Goal: Task Accomplishment & Management: Use online tool/utility

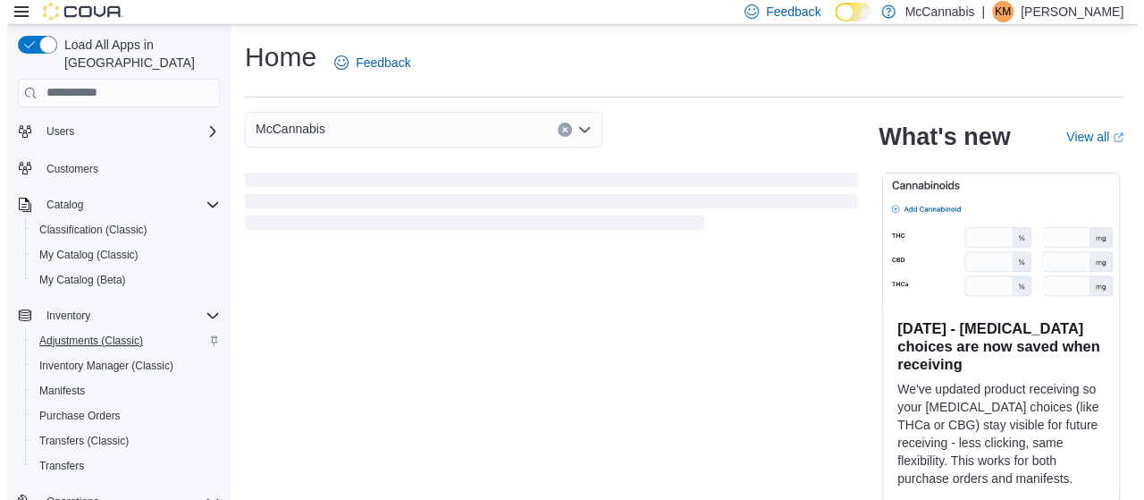
scroll to position [89, 0]
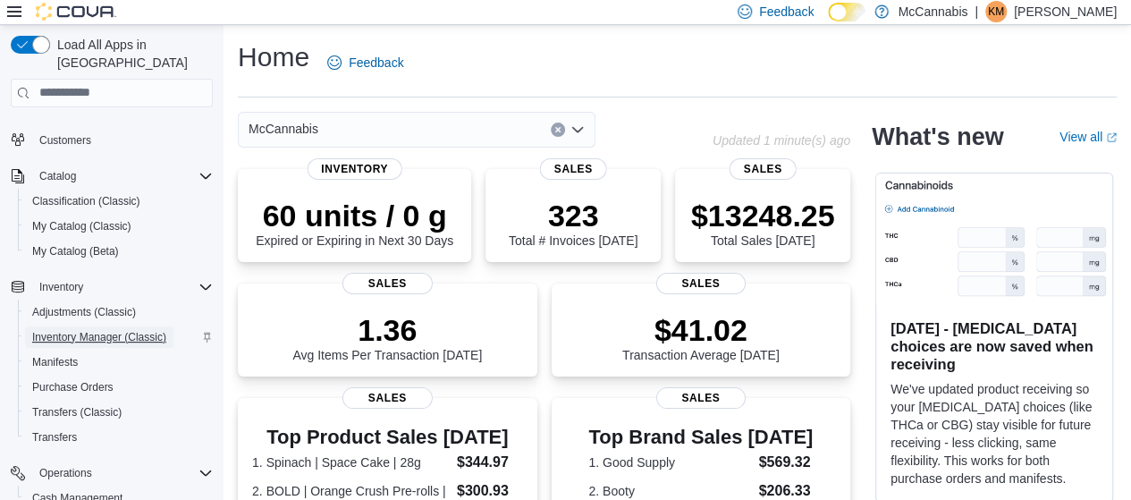
click at [112, 330] on span "Inventory Manager (Classic)" at bounding box center [99, 337] width 134 height 14
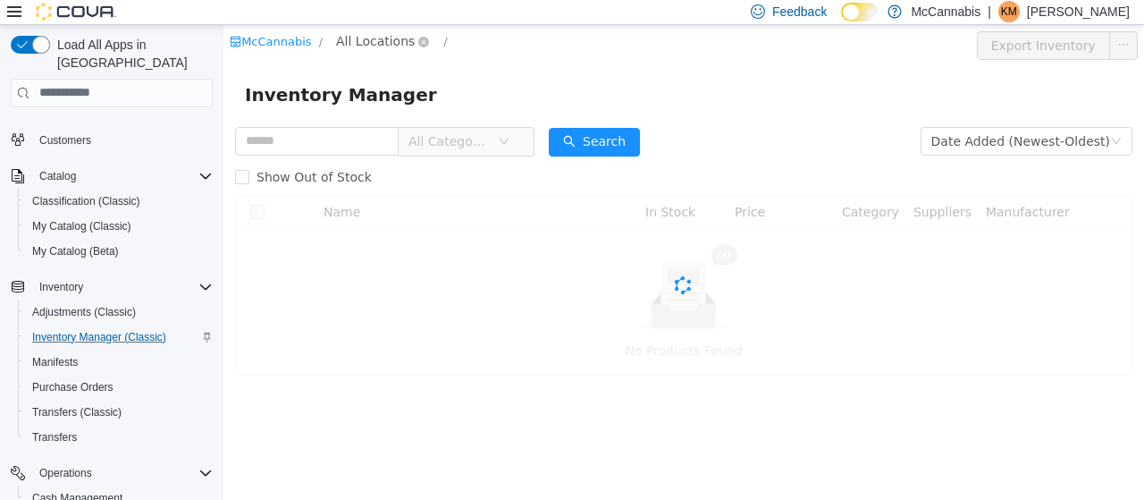
click at [394, 52] on span "All Locations" at bounding box center [383, 40] width 106 height 21
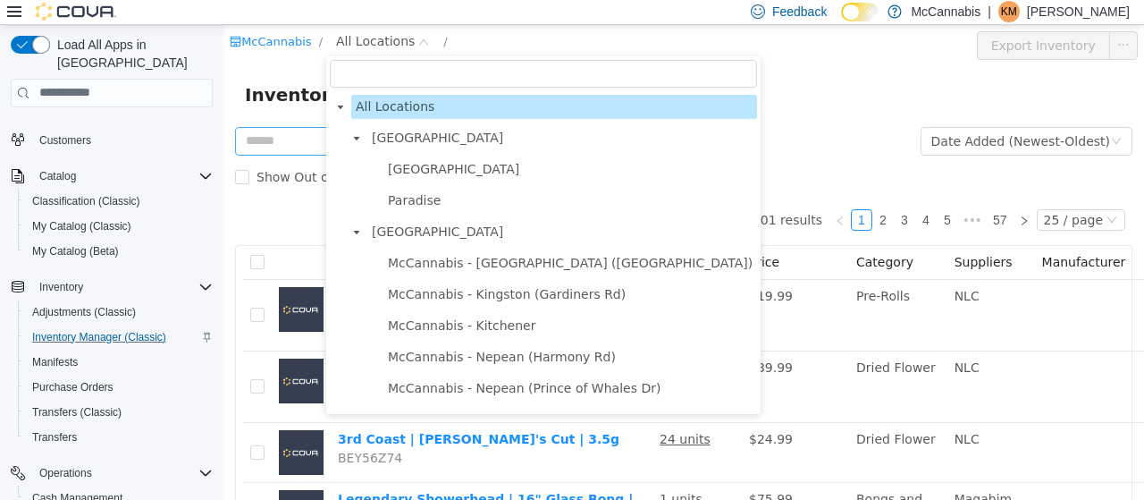
drag, startPoint x: 404, startPoint y: 158, endPoint x: 370, endPoint y: 145, distance: 36.5
click at [403, 159] on span "Deer Lake" at bounding box center [571, 168] width 374 height 24
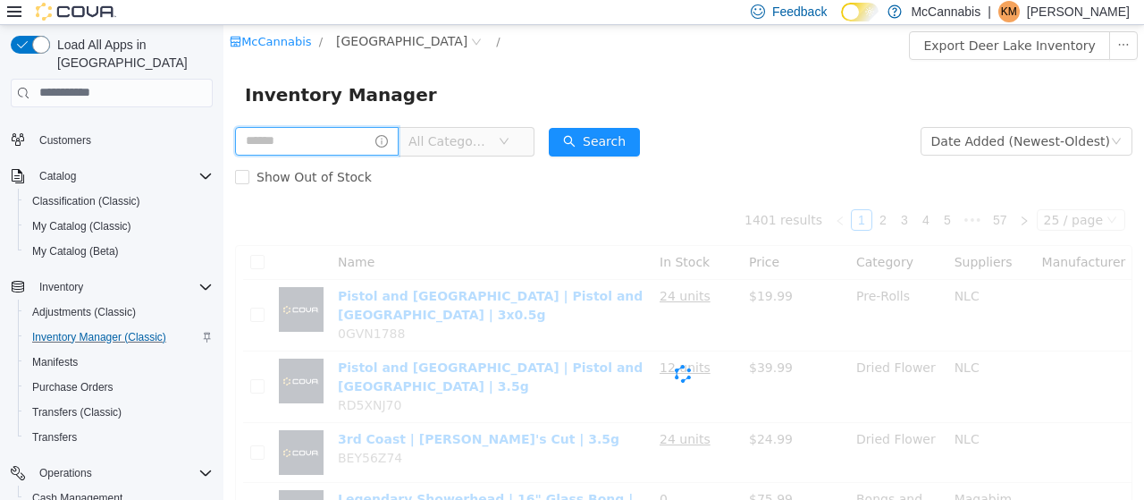
click at [342, 138] on input "text" at bounding box center [317, 140] width 164 height 29
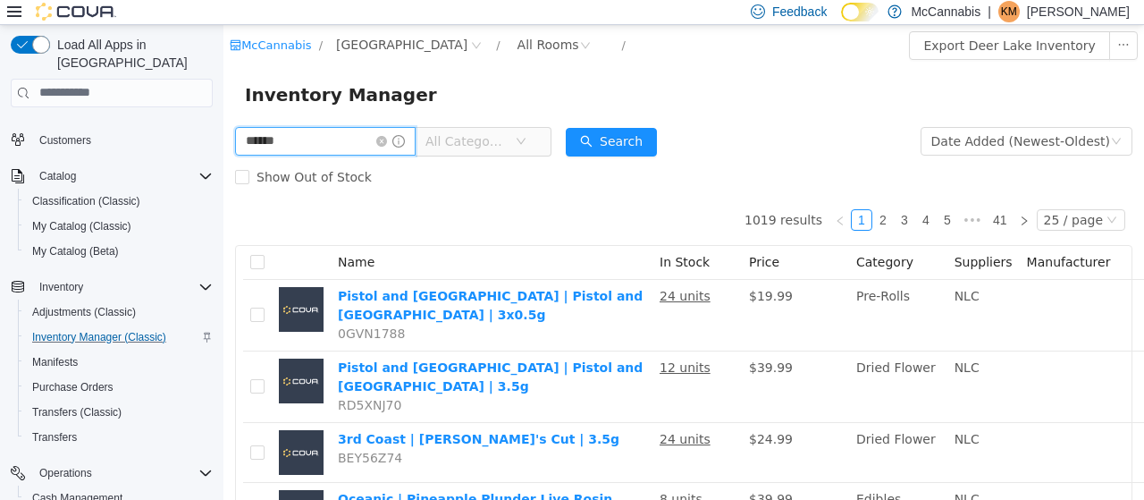
type input "******"
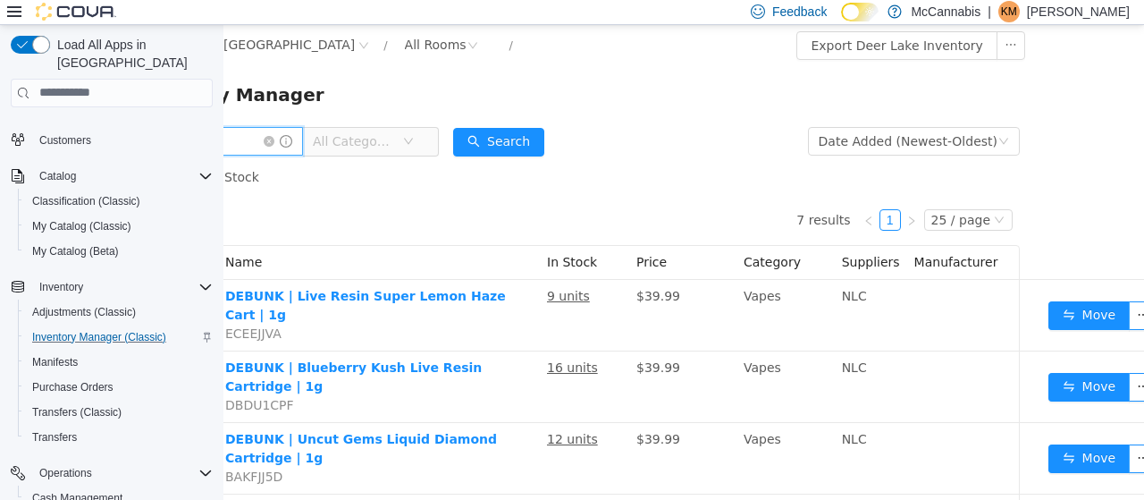
scroll to position [0, 132]
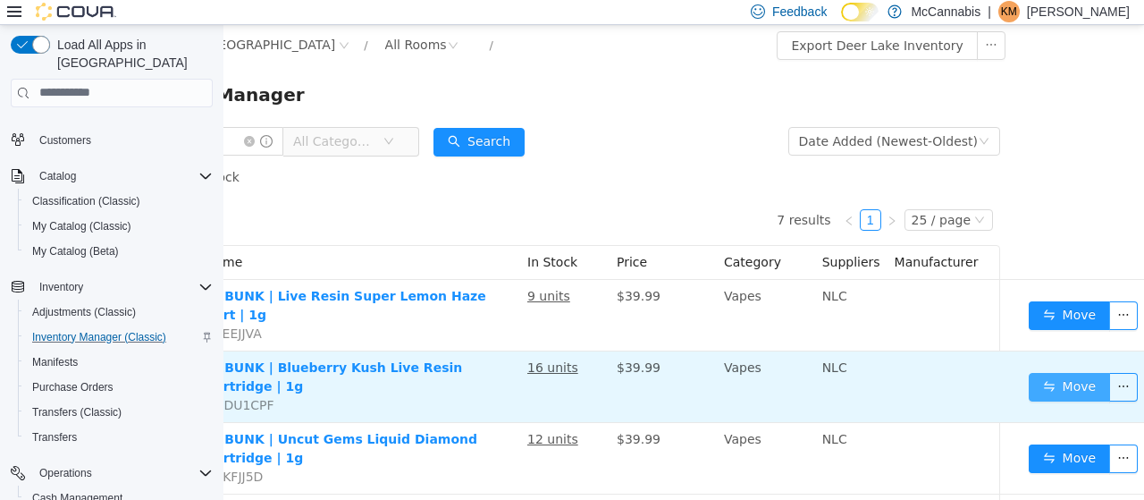
click at [1057, 372] on button "Move" at bounding box center [1070, 386] width 82 height 29
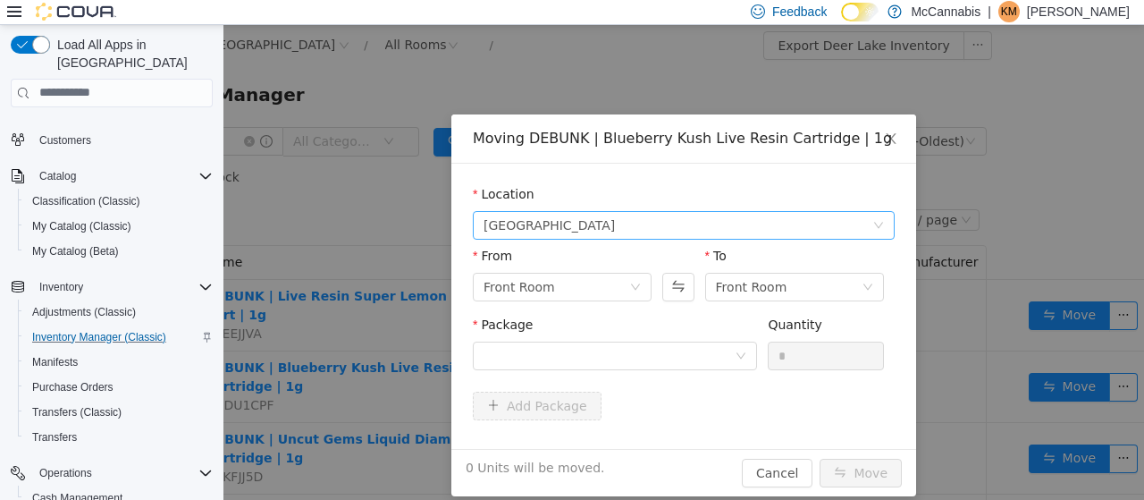
scroll to position [0, 118]
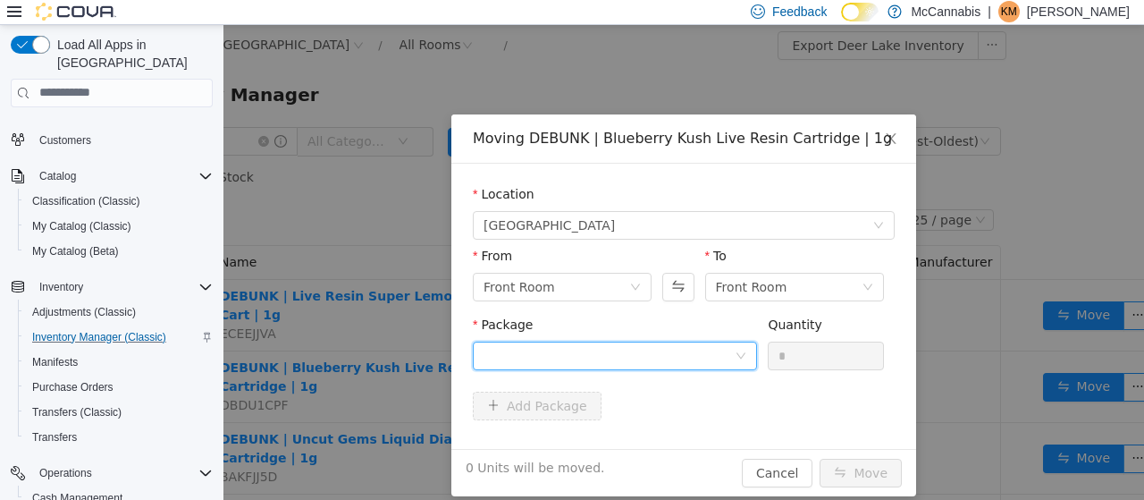
click at [680, 343] on div at bounding box center [609, 355] width 251 height 27
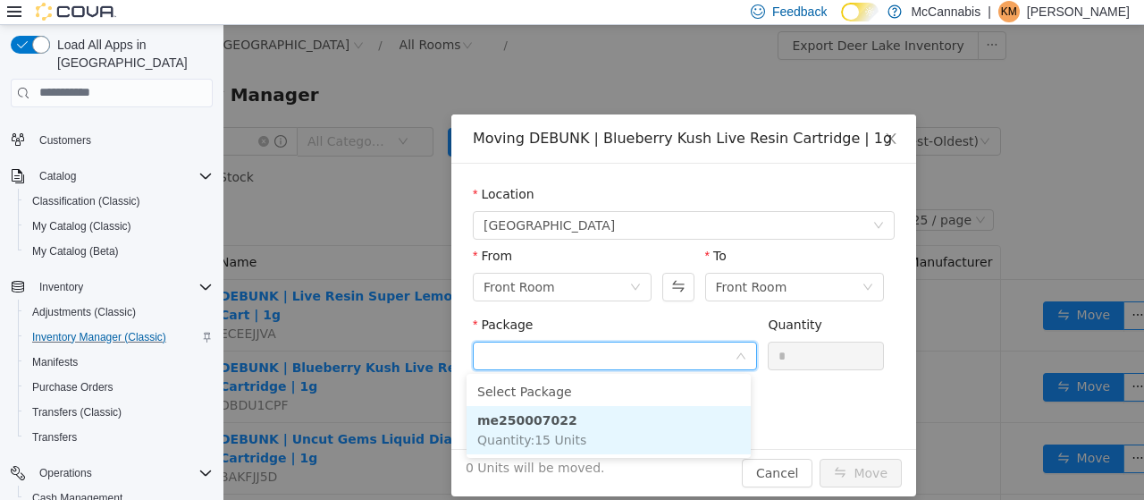
click at [663, 419] on li "me250007022 Quantity : 15 Units" at bounding box center [609, 429] width 284 height 48
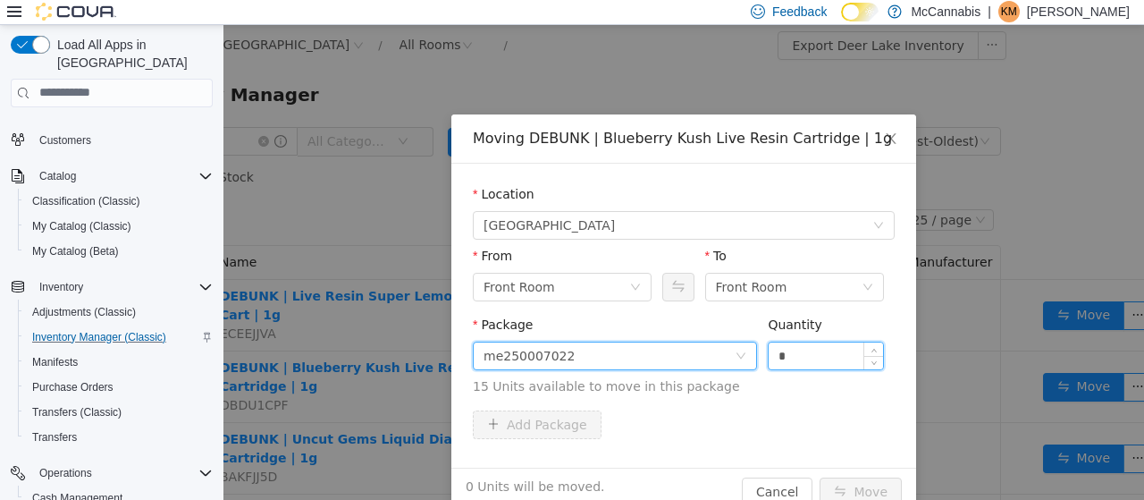
click at [790, 352] on input "*" at bounding box center [826, 355] width 114 height 27
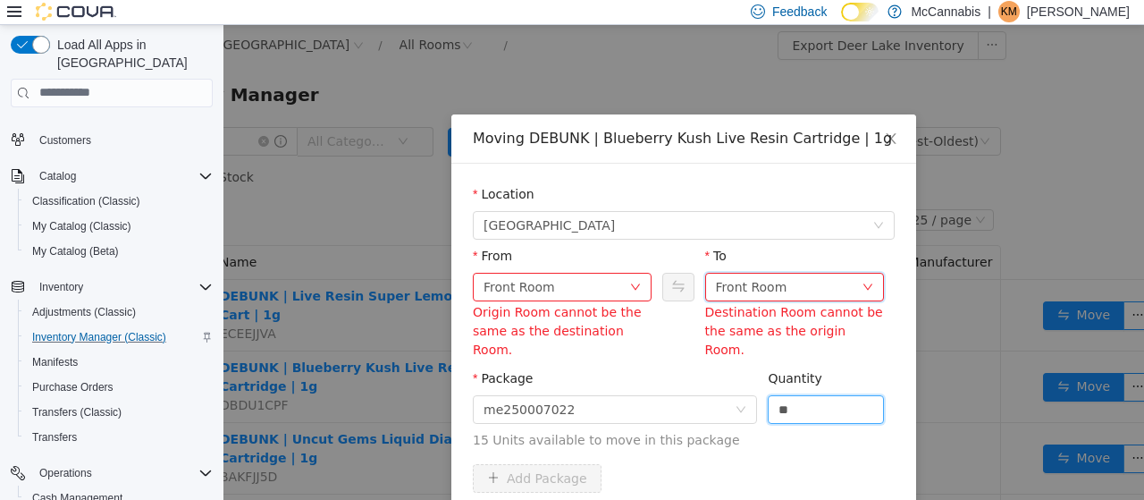
type input "*"
click at [830, 286] on div "Front Room" at bounding box center [789, 286] width 146 height 27
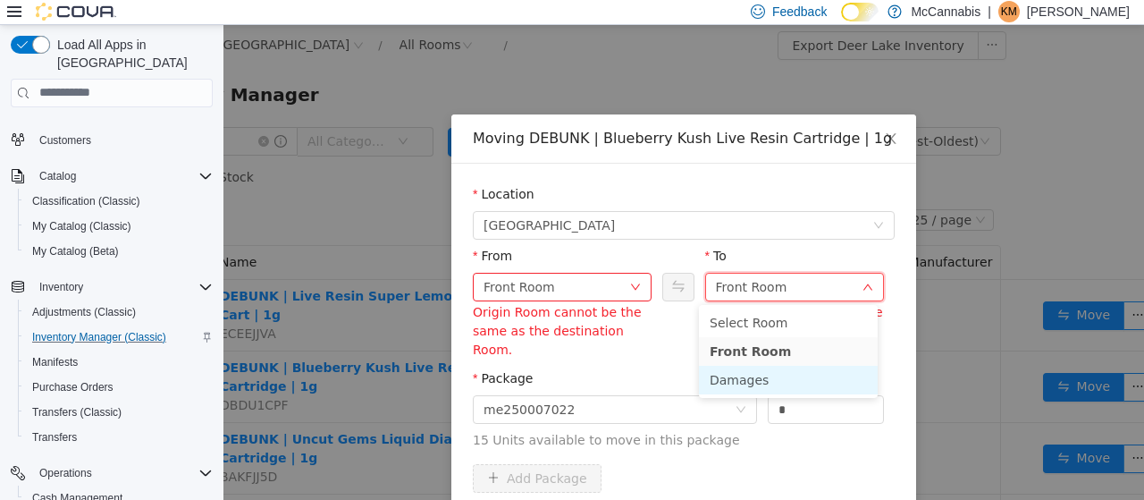
click at [787, 377] on li "Damages" at bounding box center [788, 379] width 179 height 29
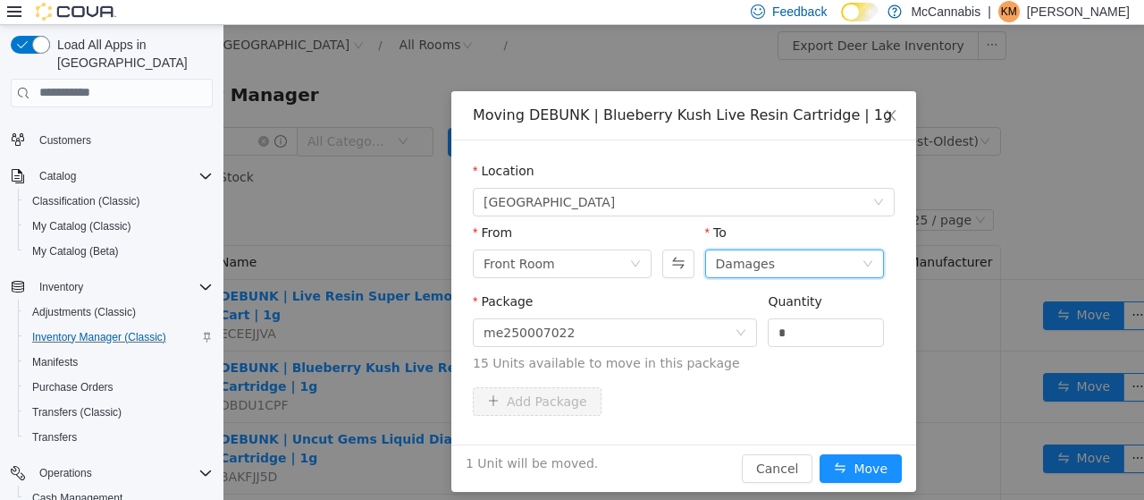
scroll to position [36, 0]
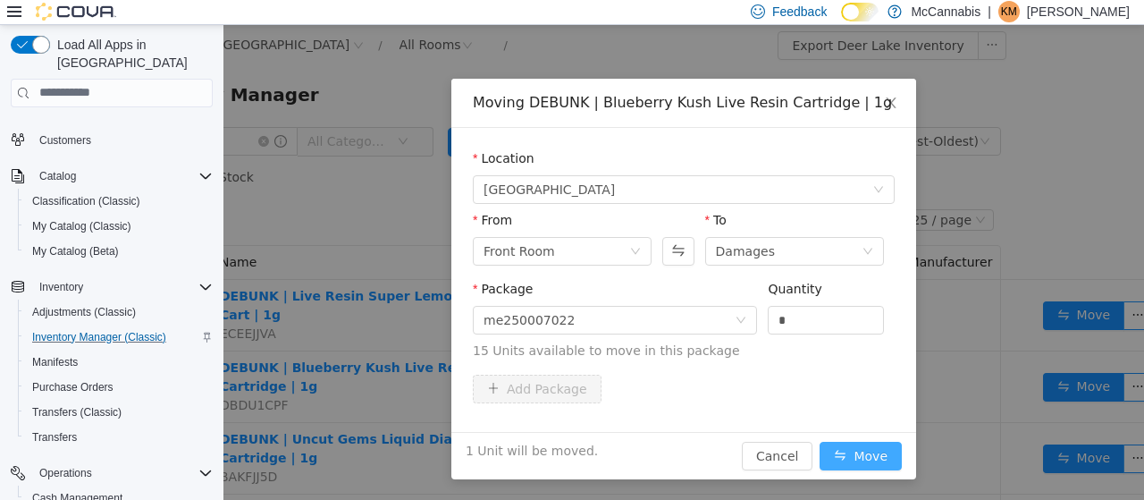
click at [869, 449] on button "Move" at bounding box center [861, 455] width 82 height 29
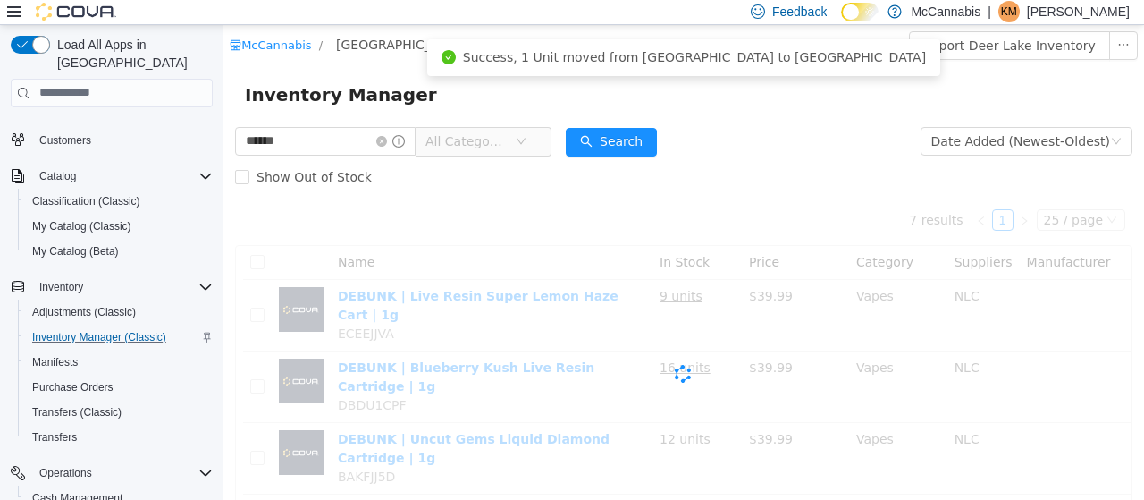
scroll to position [0, 0]
